Goal: Information Seeking & Learning: Learn about a topic

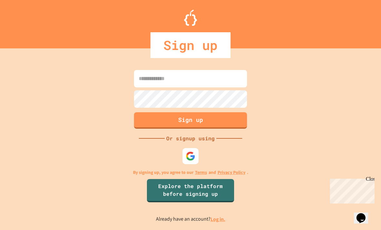
click at [186, 164] on div at bounding box center [190, 156] width 16 height 16
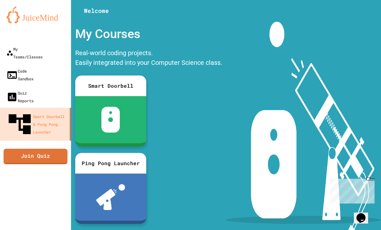
click at [66, 46] on link "My Teams/Classes" at bounding box center [35, 53] width 71 height 22
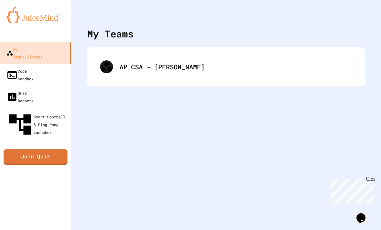
click at [168, 71] on div "AP CSA - [PERSON_NAME]" at bounding box center [235, 67] width 232 height 10
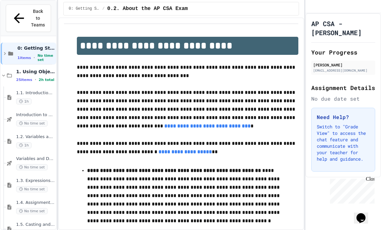
scroll to position [18, 0]
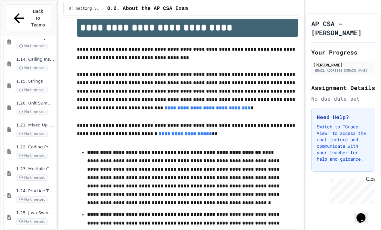
click at [40, 123] on div "1.21. Mixed Up Code Practice 1b (1.7-1.15) No time set" at bounding box center [35, 130] width 39 height 14
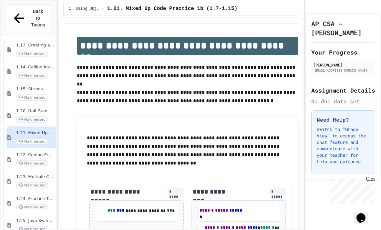
scroll to position [18, 0]
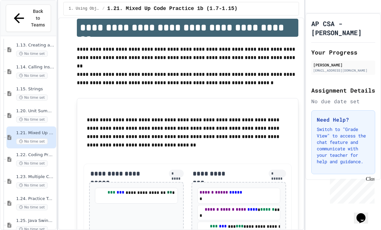
click at [47, 160] on span "No time set" at bounding box center [32, 163] width 32 height 6
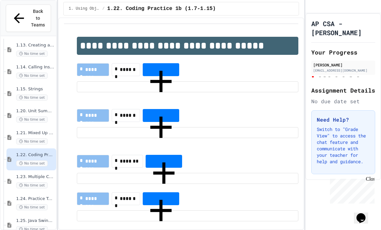
scroll to position [18, 0]
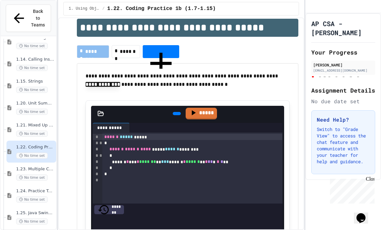
click at [45, 167] on span "1.23. Multiple Choice Exercises for Unit 1b (1.9-1.15)" at bounding box center [35, 169] width 39 height 5
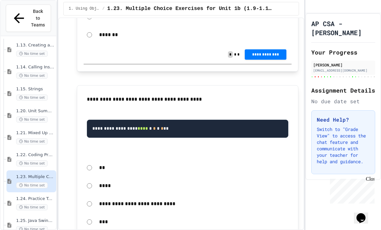
scroll to position [4360, 0]
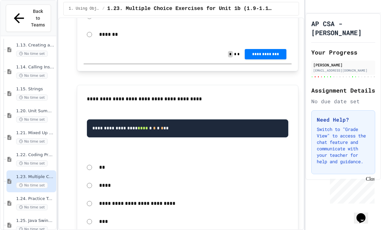
click at [38, 218] on span "1.25. Java Swing GUIs (optional)" at bounding box center [35, 220] width 39 height 5
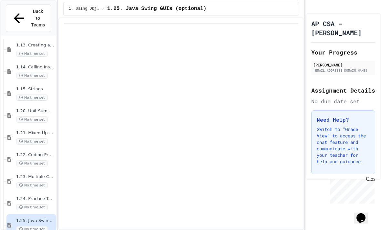
scroll to position [18, 0]
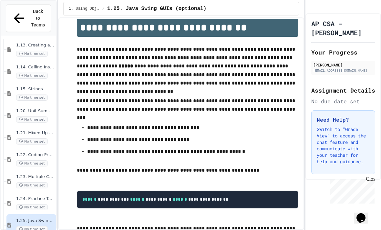
click at [18, 196] on span "1.24. Practice Test for Objects (1.12-1.14)" at bounding box center [35, 198] width 39 height 5
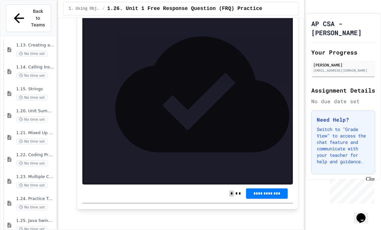
scroll to position [573, 0]
click at [106, 125] on div at bounding box center [193, 126] width 196 height 6
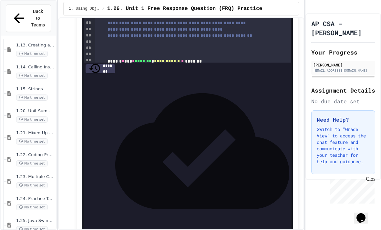
scroll to position [0, 0]
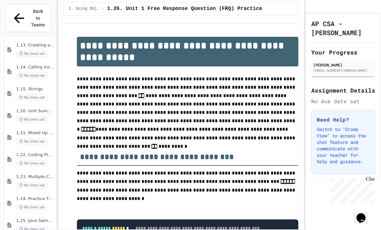
scroll to position [30, 0]
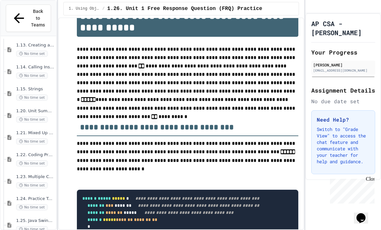
click at [50, 226] on div "No time set" at bounding box center [35, 229] width 39 height 6
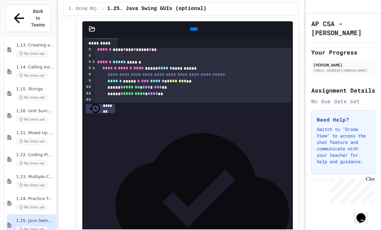
scroll to position [22, 0]
